Goal: Task Accomplishment & Management: Complete application form

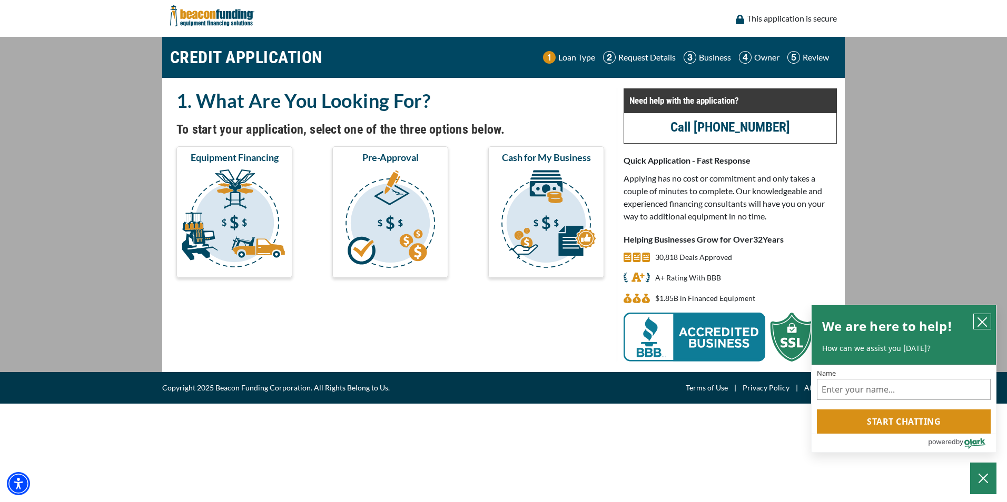
click at [983, 320] on icon "close chatbox" at bounding box center [982, 322] width 8 height 8
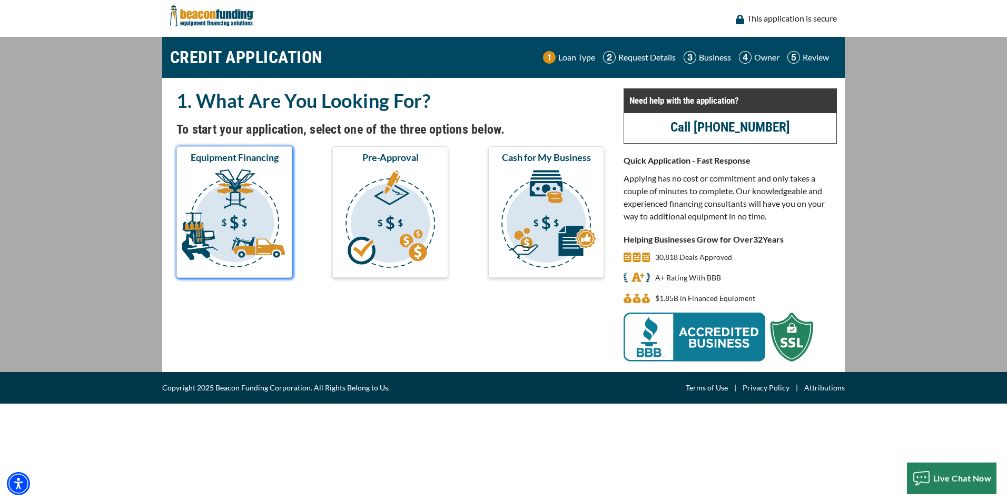
click at [263, 205] on img "submit" at bounding box center [234, 220] width 112 height 105
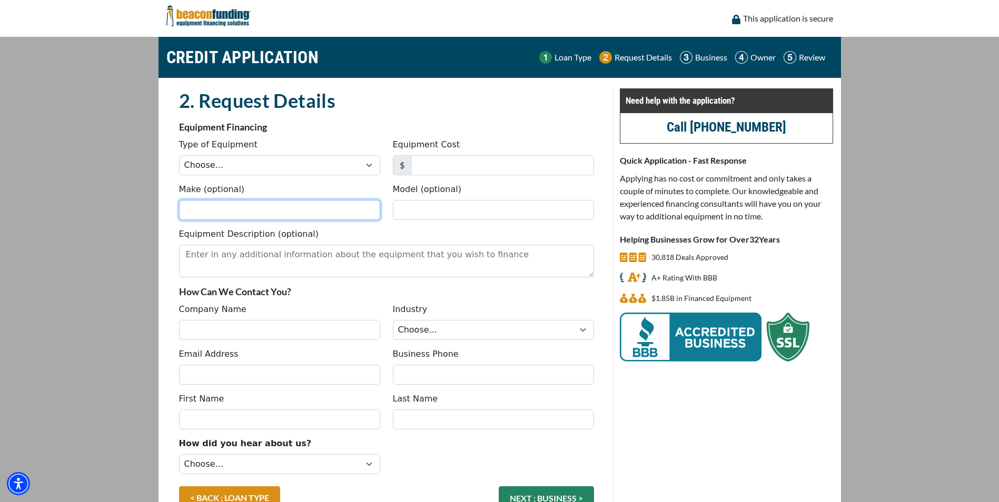
click at [263, 205] on input "Make (optional)" at bounding box center [279, 210] width 201 height 20
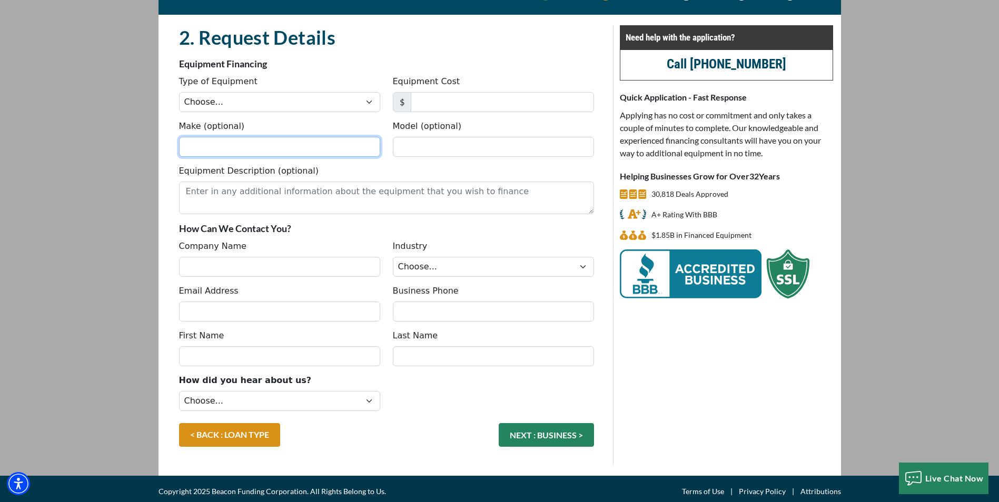
scroll to position [68, 0]
